Goal: Task Accomplishment & Management: Manage account settings

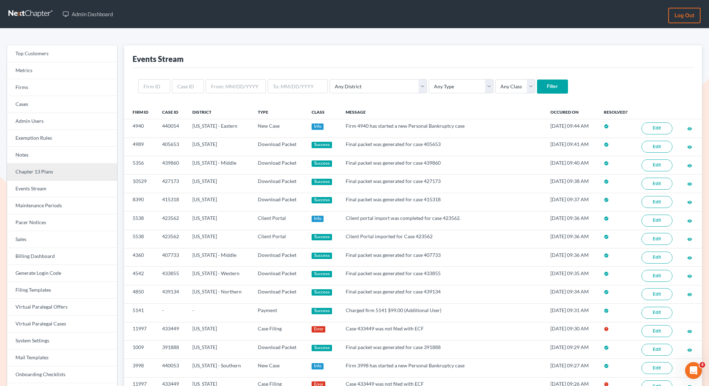
click at [40, 174] on link "Chapter 13 Plans" at bounding box center [62, 171] width 110 height 17
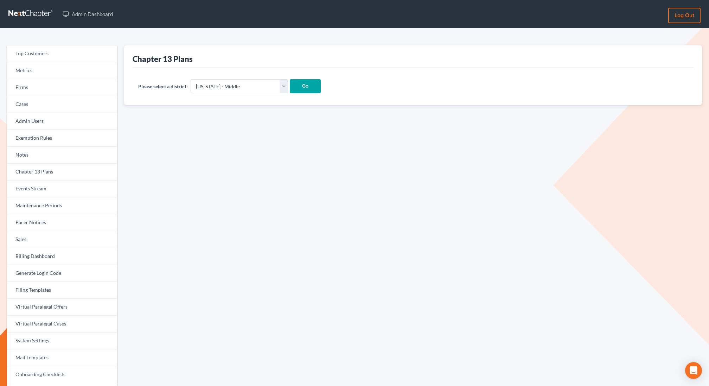
click at [231, 95] on div "Please select a district: Alabama - Middle Alabama - Northern Alabama - Souther…" at bounding box center [413, 86] width 561 height 37
click at [229, 86] on select "Alabama - Middle Alabama - Northern Alabama - Southern Alaska Arizona Arkansas …" at bounding box center [239, 86] width 97 height 14
select select "45"
click at [191, 79] on select "Alabama - Middle Alabama - Northern Alabama - Southern Alaska Arizona Arkansas …" at bounding box center [239, 86] width 97 height 14
click at [290, 89] on input "Go" at bounding box center [305, 86] width 31 height 14
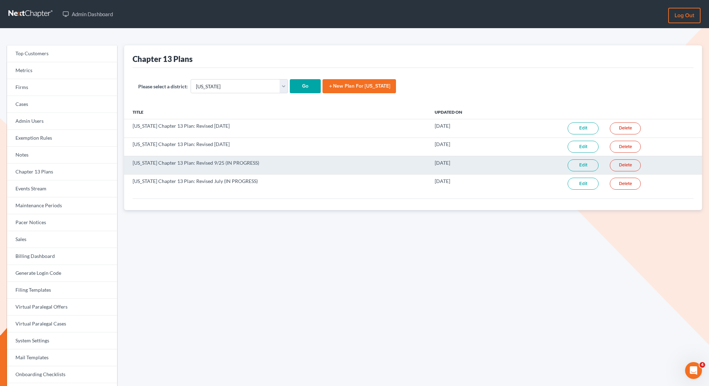
click at [577, 164] on link "Edit" at bounding box center [582, 165] width 31 height 12
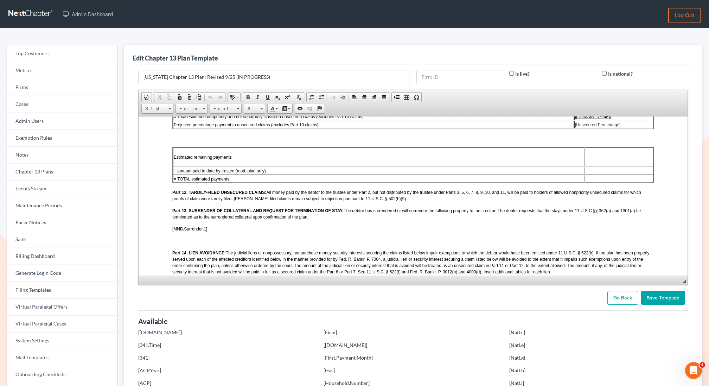
scroll to position [817, 0]
click at [619, 295] on link "Go Back" at bounding box center [622, 298] width 31 height 14
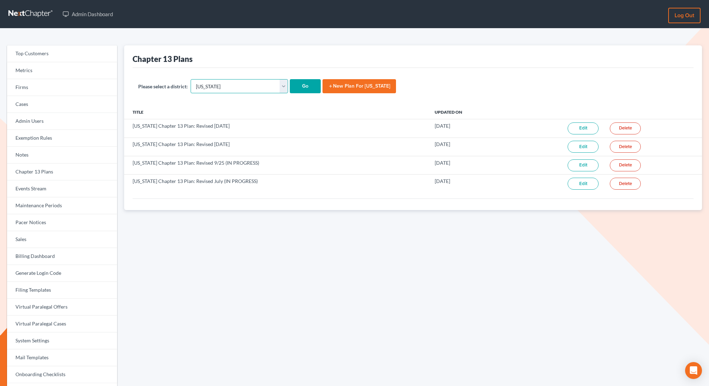
click at [232, 83] on select "Alabama - Middle Alabama - Northern Alabama - Southern Alaska Arizona Arkansas …" at bounding box center [239, 86] width 97 height 14
select select "61"
click at [191, 79] on select "Alabama - Middle Alabama - Northern Alabama - Southern Alaska Arizona Arkansas …" at bounding box center [239, 86] width 97 height 14
click at [290, 91] on input "Go" at bounding box center [305, 86] width 31 height 14
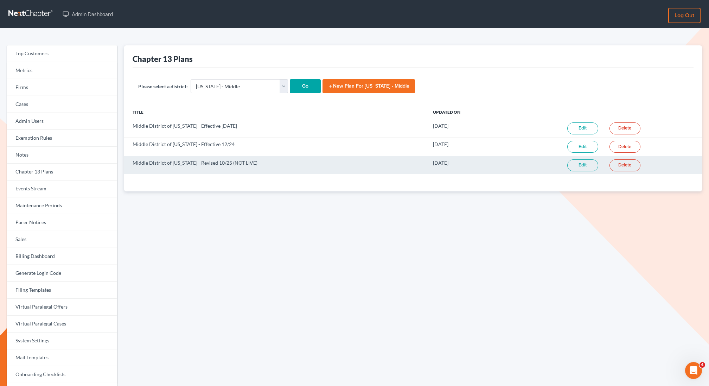
click at [589, 163] on link "Edit" at bounding box center [582, 165] width 31 height 12
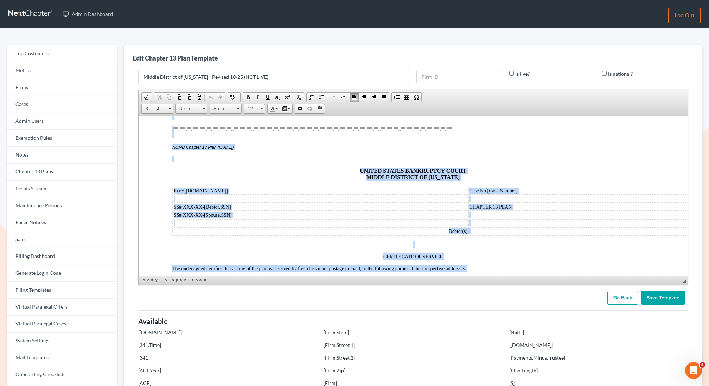
scroll to position [2055, 0]
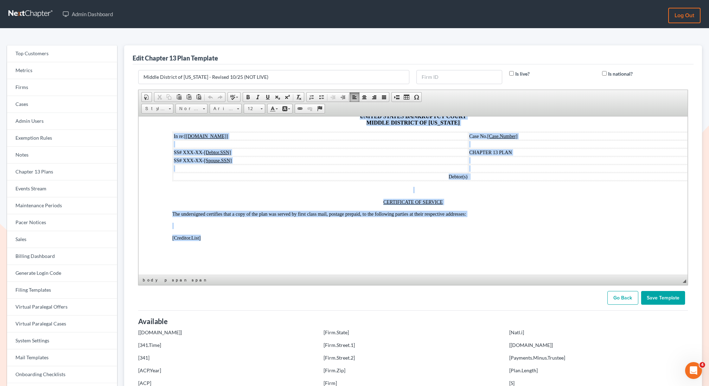
drag, startPoint x: 170, startPoint y: 150, endPoint x: 212, endPoint y: 237, distance: 96.2
copy body "NCMB-1302 (10/25) UNITED STATES BANKRUPTCY COURT MIDDLE DISTRICT OF NORTH CAROL…"
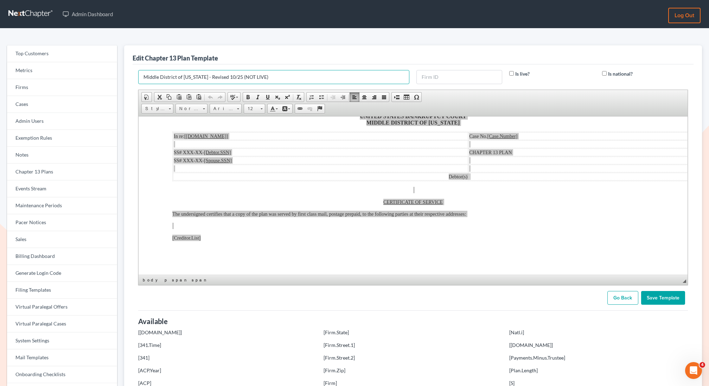
click at [219, 74] on input "Middle District of [US_STATE] - Revised 10/25 (NOT LIVE)" at bounding box center [273, 77] width 271 height 14
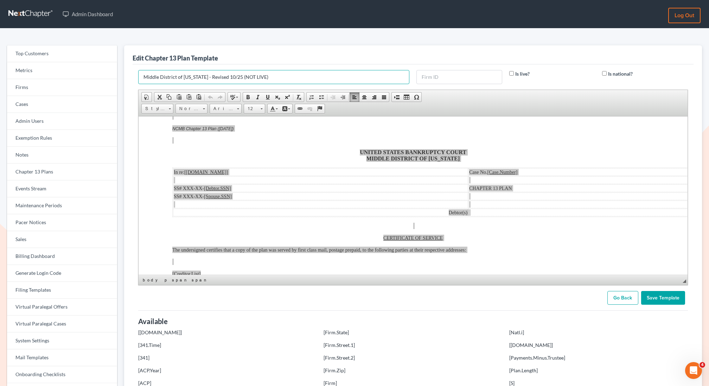
scroll to position [1985, 0]
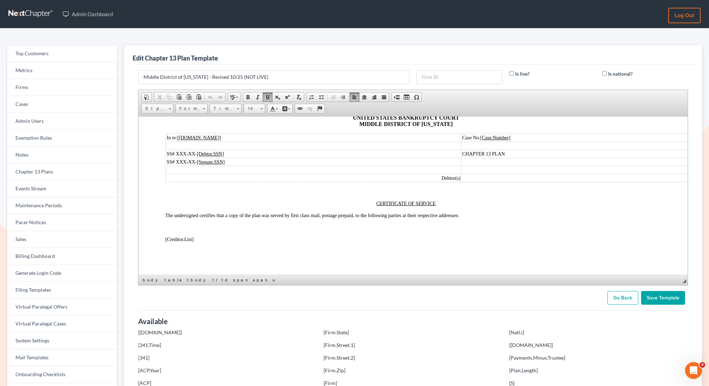
scroll to position [0, 0]
click at [336, 223] on span "Table Properties" at bounding box center [342, 222] width 38 height 9
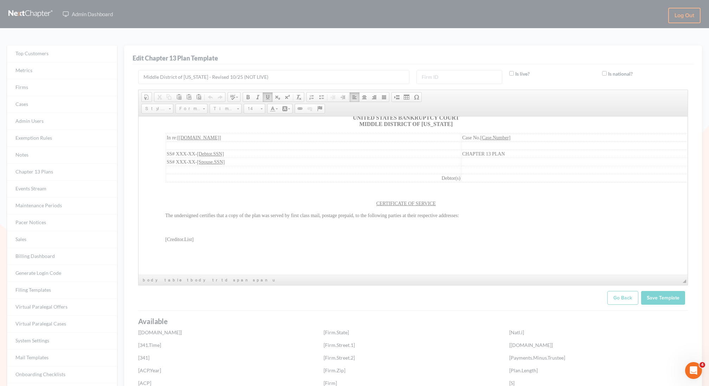
type input "6"
type input "0"
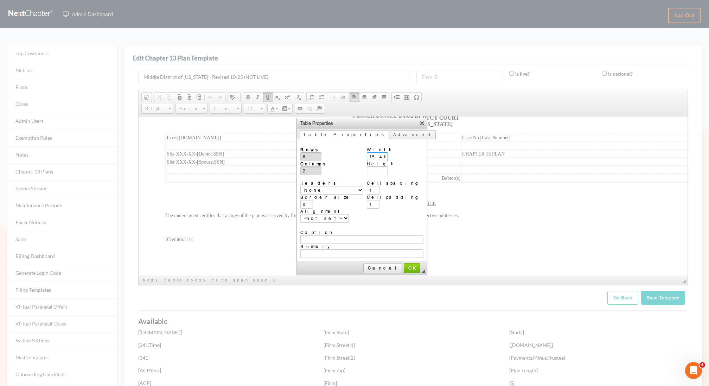
click at [378, 153] on input "1546px" at bounding box center [377, 156] width 21 height 9
type input "100%"
click at [404, 265] on span "OK" at bounding box center [411, 267] width 15 height 5
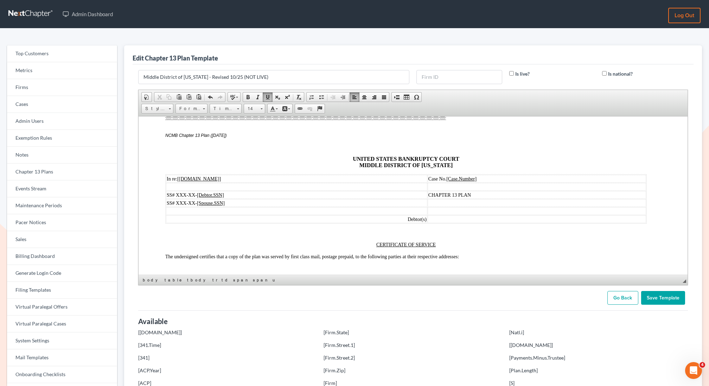
scroll to position [1851, 7]
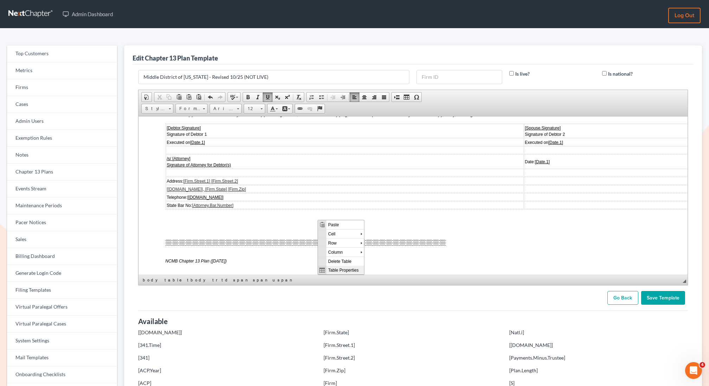
click at [331, 272] on span "Table Properties" at bounding box center [345, 269] width 38 height 9
type input "3"
type input "1"
type input "500"
type input "9"
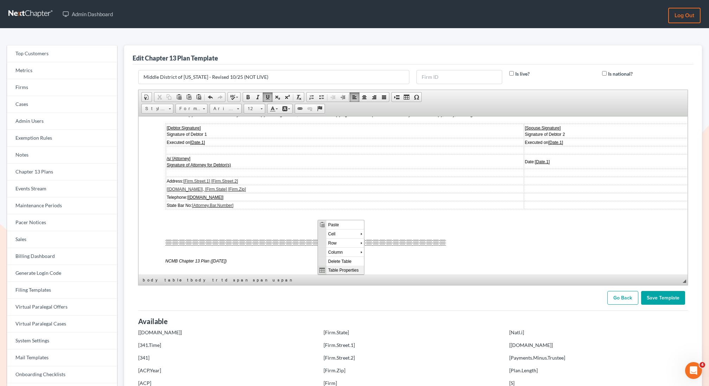
type input "0"
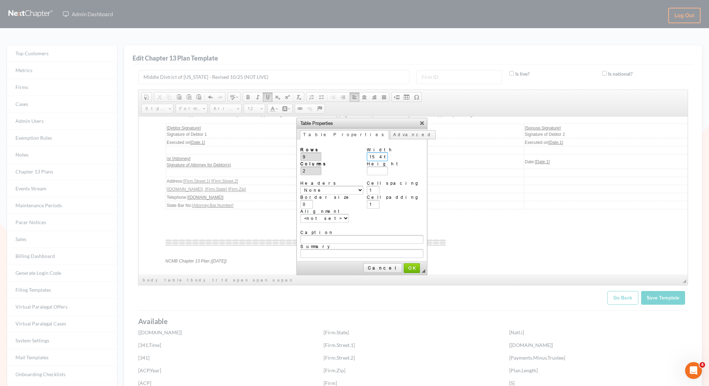
click at [375, 157] on input "1546px" at bounding box center [377, 156] width 21 height 9
type input "100%"
click at [404, 263] on link "OK" at bounding box center [412, 268] width 16 height 10
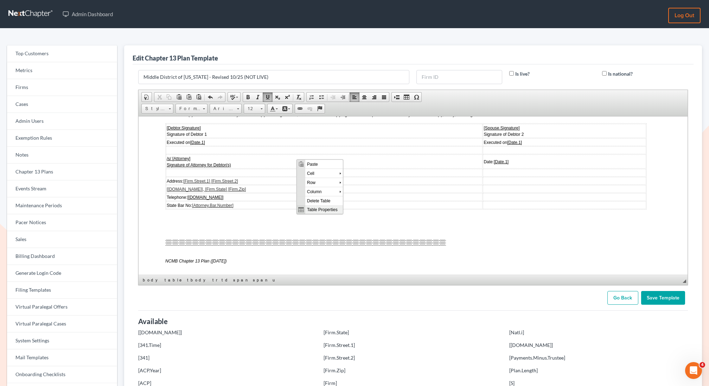
click at [317, 209] on span "Table Properties" at bounding box center [324, 209] width 38 height 9
type input "3"
type input "1"
type input "500"
type input "9"
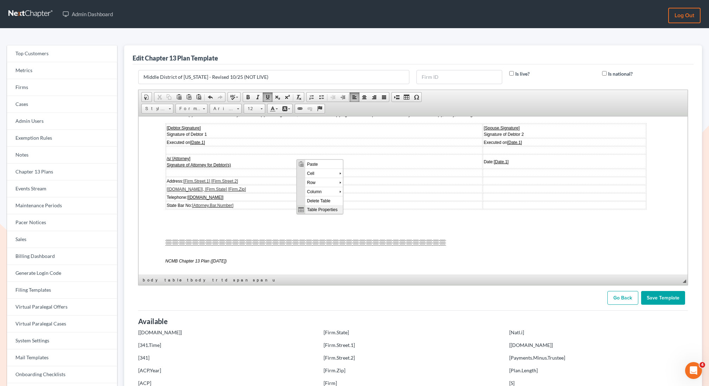
type input "0"
type input "100%"
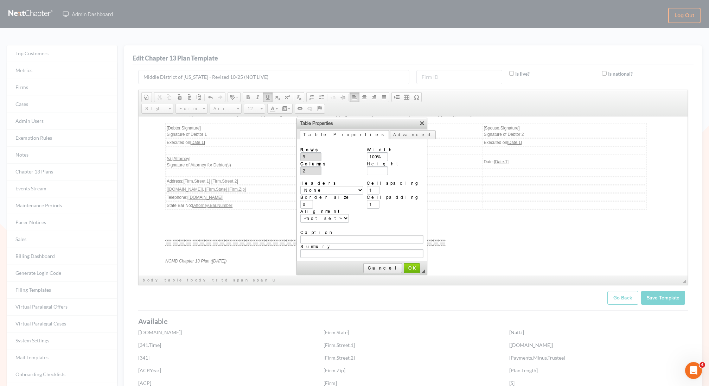
click at [255, 159] on div at bounding box center [354, 193] width 709 height 386
click at [253, 141] on div at bounding box center [354, 193] width 709 height 386
click at [418, 123] on link "X" at bounding box center [421, 122] width 7 height 7
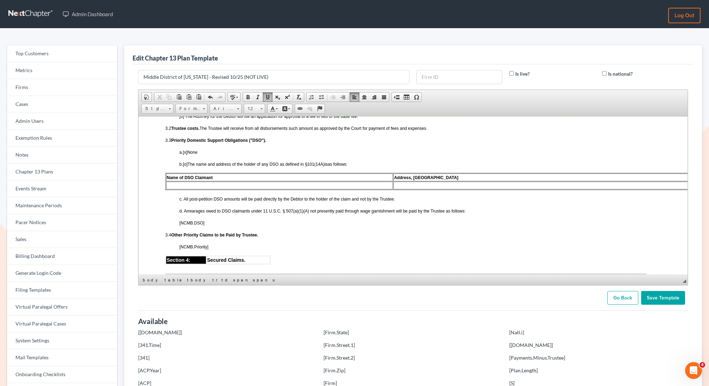
scroll to position [844, 7]
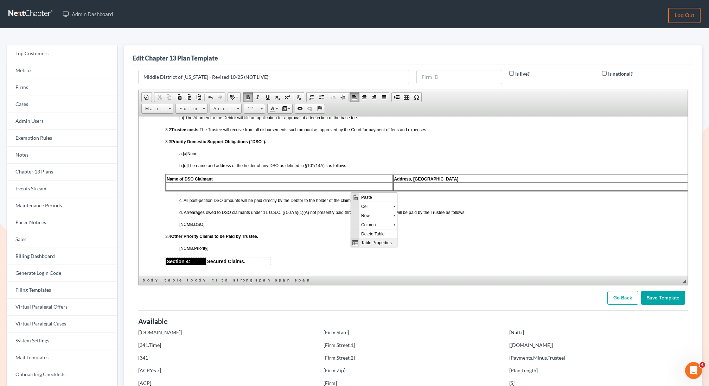
click at [365, 243] on span "Table Properties" at bounding box center [378, 242] width 38 height 9
type input "3"
type input "1"
type input "500"
type input "2"
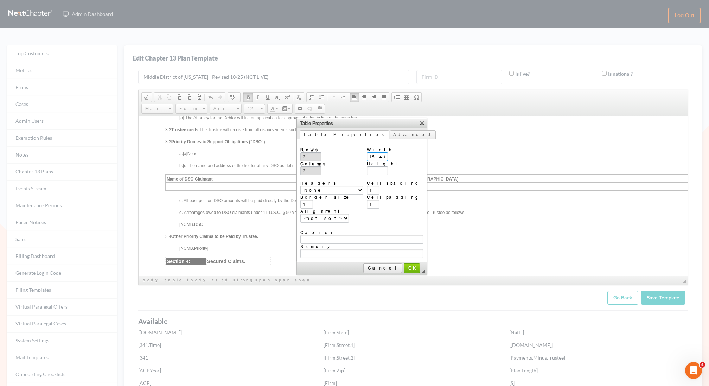
click at [382, 152] on input "1546px" at bounding box center [377, 156] width 21 height 9
type input "100%"
click at [404, 265] on span "OK" at bounding box center [411, 267] width 15 height 5
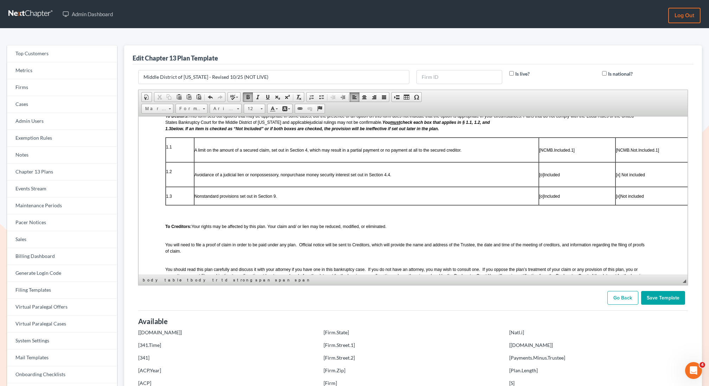
scroll to position [242, 7]
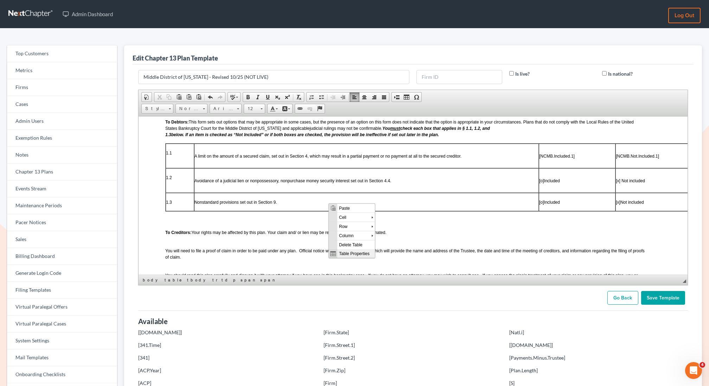
click at [349, 253] on span "Table Properties" at bounding box center [356, 253] width 38 height 9
type input "3"
type input "500"
type input "4"
type input "1546px"
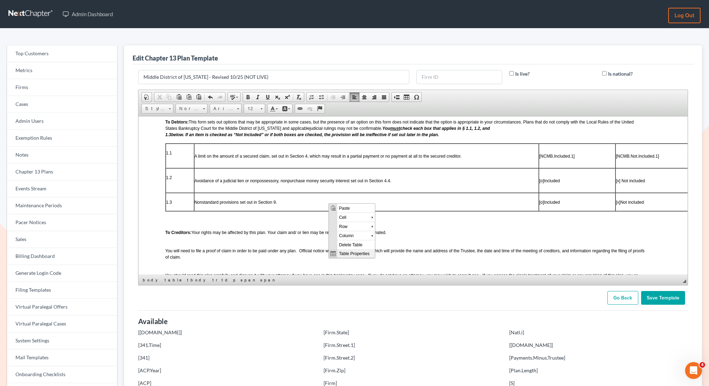
type input "0"
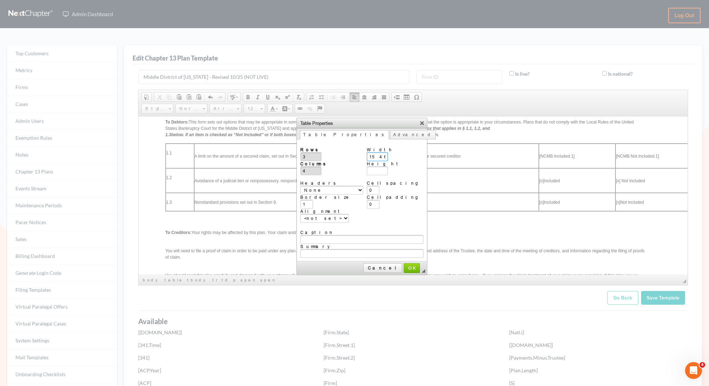
click at [377, 152] on input "1546px" at bounding box center [377, 156] width 21 height 9
type input "100%"
click at [404, 265] on span "OK" at bounding box center [411, 267] width 15 height 5
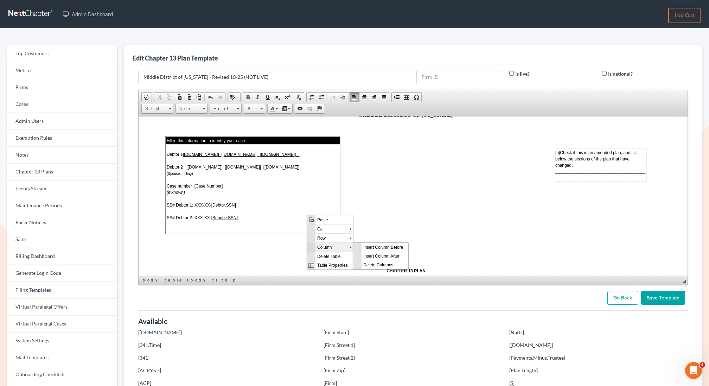
scroll to position [0, 0]
click at [410, 175] on p at bounding box center [405, 174] width 481 height 6
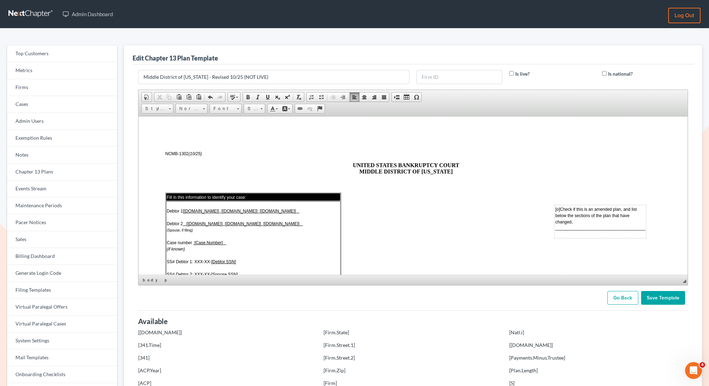
click at [651, 294] on input "Save Template" at bounding box center [663, 298] width 44 height 14
